Goal: Transaction & Acquisition: Purchase product/service

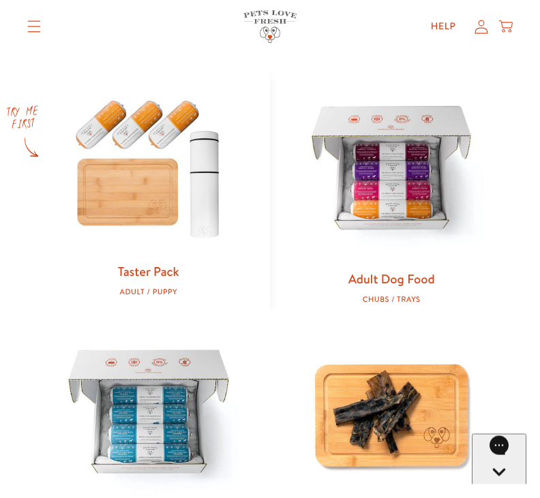
scroll to position [542, 0]
click at [401, 175] on img at bounding box center [391, 170] width 199 height 199
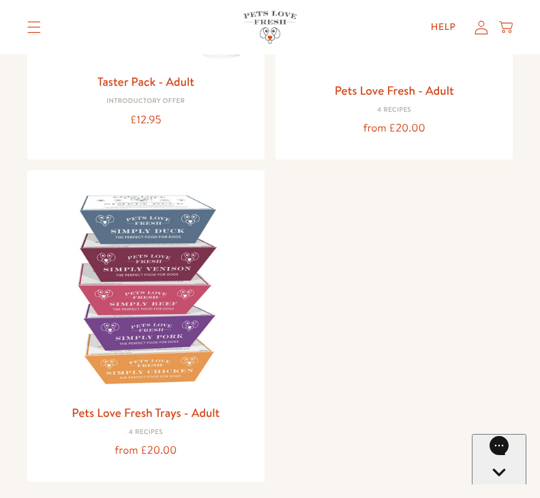
scroll to position [369, 0]
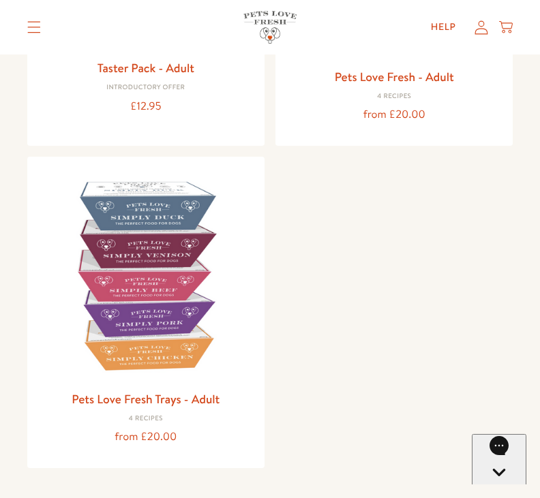
click at [226, 356] on img at bounding box center [145, 275] width 215 height 215
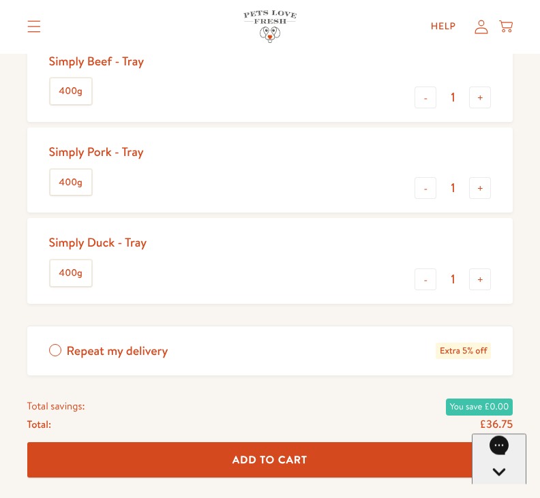
scroll to position [728, 0]
click at [416, 105] on button "-" at bounding box center [425, 98] width 22 height 22
type input "0"
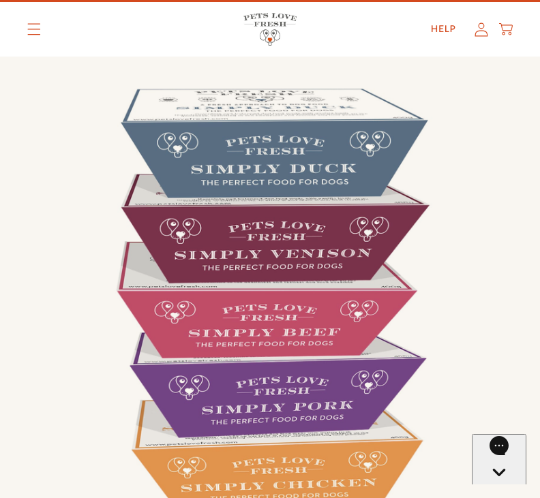
scroll to position [0, 0]
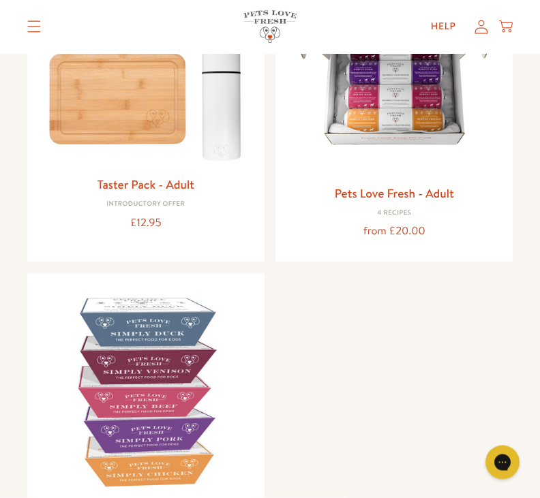
scroll to position [253, 0]
click at [412, 117] on img at bounding box center [393, 68] width 215 height 215
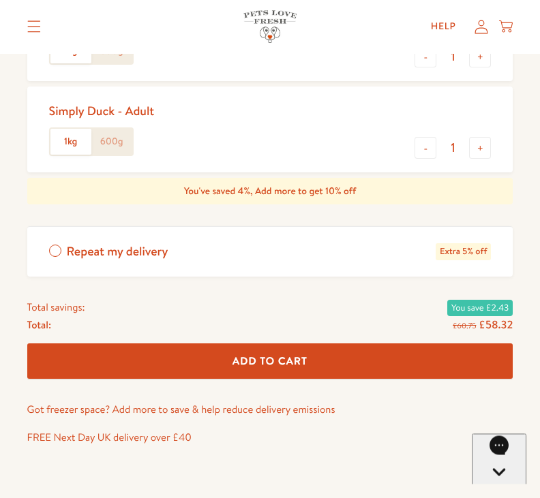
scroll to position [860, 0]
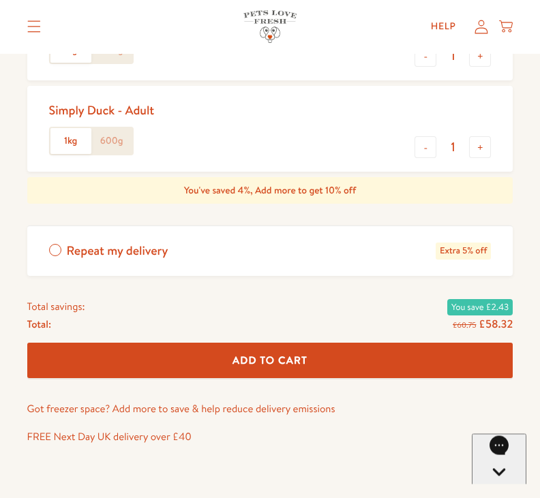
click at [295, 356] on span "Add To Cart" at bounding box center [269, 361] width 75 height 14
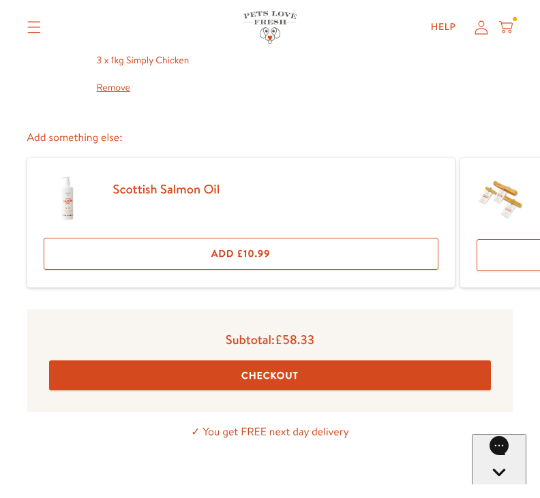
click at [279, 371] on button "Checkout" at bounding box center [270, 375] width 442 height 31
